Goal: Transaction & Acquisition: Download file/media

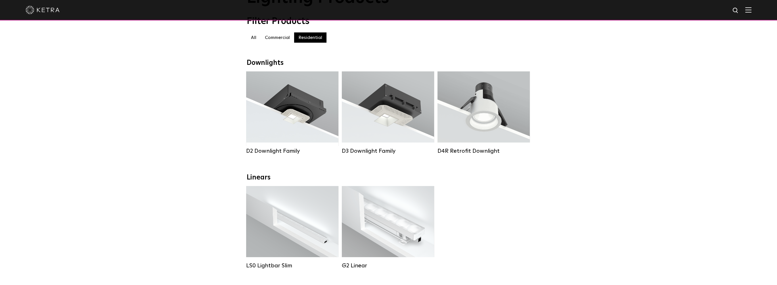
scroll to position [57, 0]
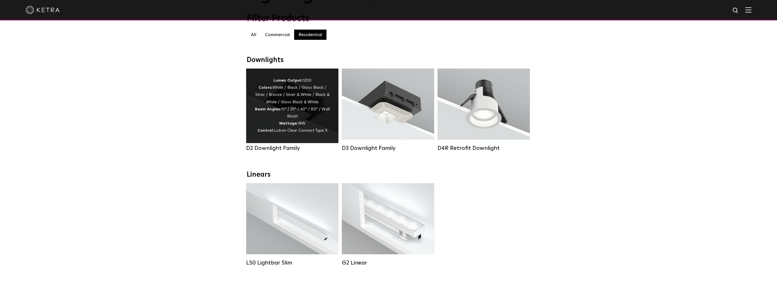
click at [260, 99] on div "Lumen Output: 1200 Colors: White / Black / Gloss Black / Silver / Bronze / Silv…" at bounding box center [292, 105] width 75 height 57
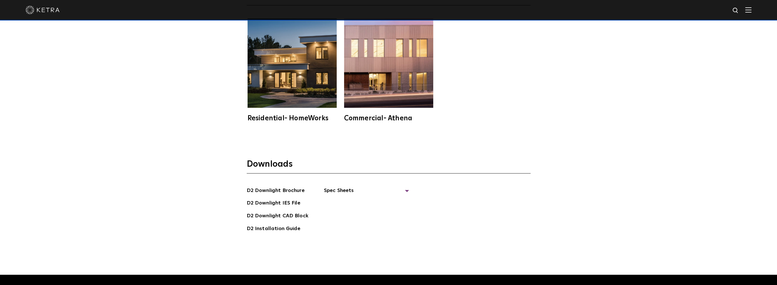
scroll to position [1733, 0]
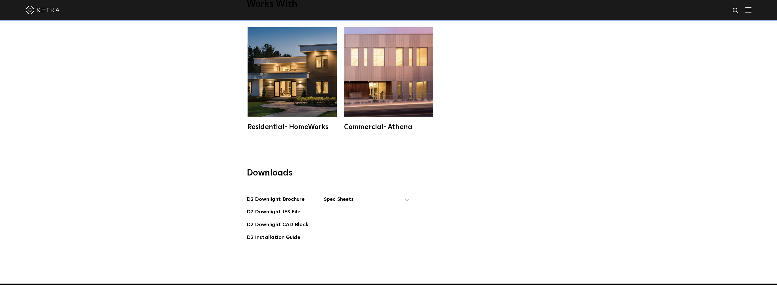
click at [337, 195] on span "Spec Sheets" at bounding box center [366, 201] width 85 height 12
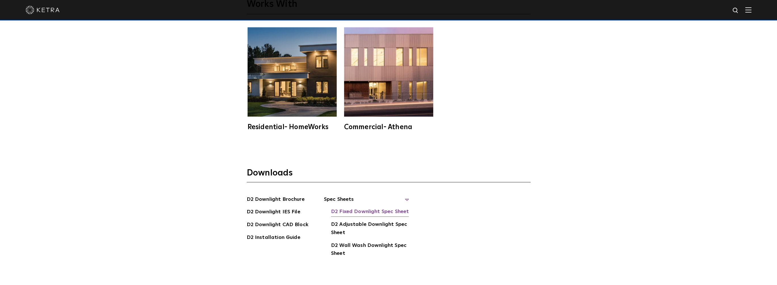
click at [364, 207] on link "D2 Fixed Downlight Spec Sheet" at bounding box center [370, 211] width 78 height 9
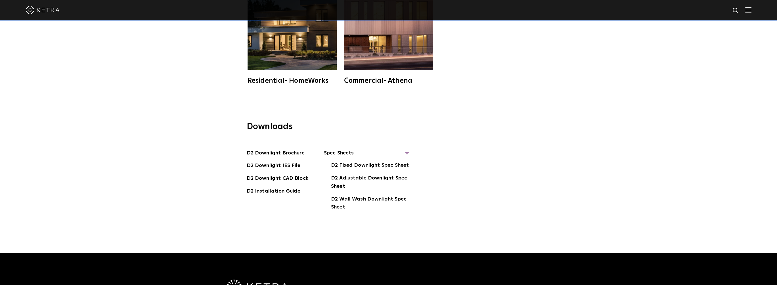
scroll to position [1778, 0]
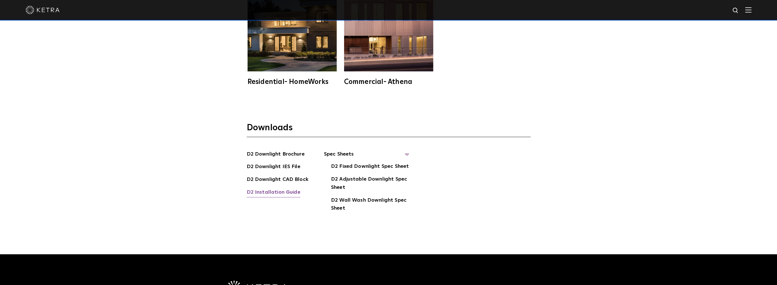
click at [281, 188] on link "D2 Installation Guide" at bounding box center [274, 192] width 54 height 9
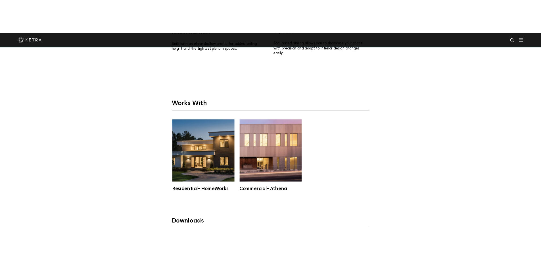
scroll to position [1462, 0]
